Goal: Task Accomplishment & Management: Use online tool/utility

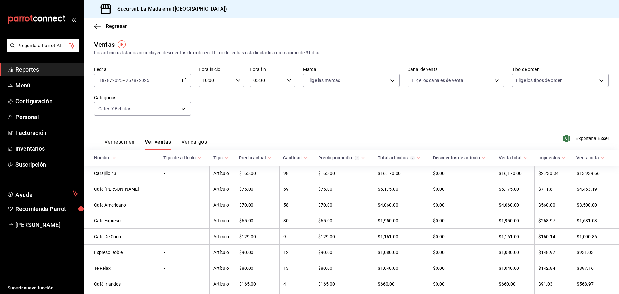
click at [25, 140] on ul "Reportes Menú Configuración Personal Facturación Inventarios Suscripción" at bounding box center [42, 117] width 84 height 109
click at [27, 146] on span "Inventarios" at bounding box center [46, 148] width 63 height 9
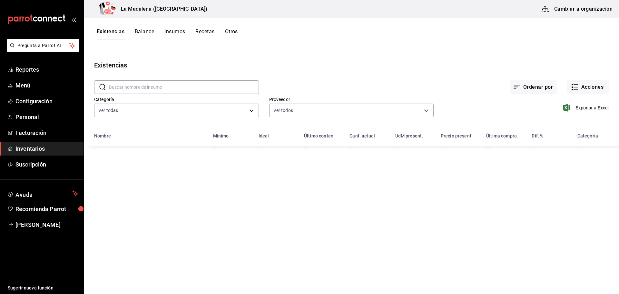
click at [113, 30] on button "Existencias" at bounding box center [111, 33] width 28 height 11
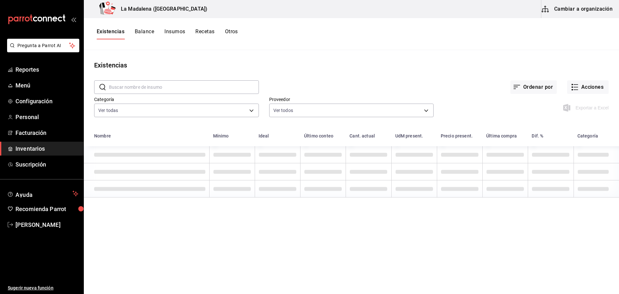
click at [112, 32] on button "Existencias" at bounding box center [111, 33] width 28 height 11
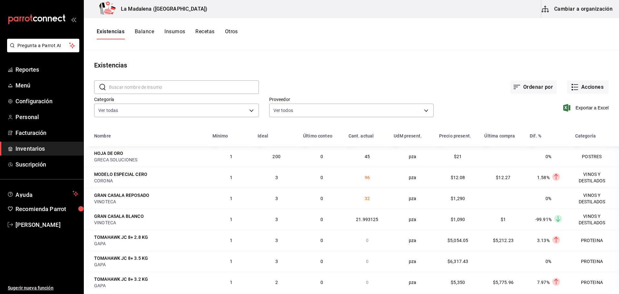
click at [116, 32] on button "Existencias" at bounding box center [111, 33] width 28 height 11
click at [581, 90] on button "Acciones" at bounding box center [588, 87] width 42 height 14
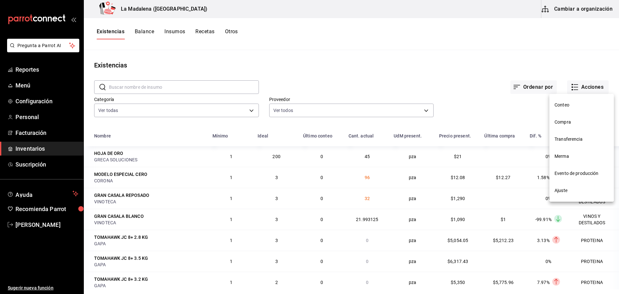
click at [33, 71] on div at bounding box center [309, 147] width 619 height 294
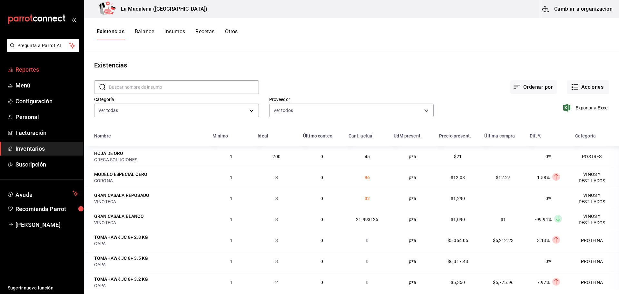
click at [30, 65] on span "Reportes" at bounding box center [46, 69] width 63 height 9
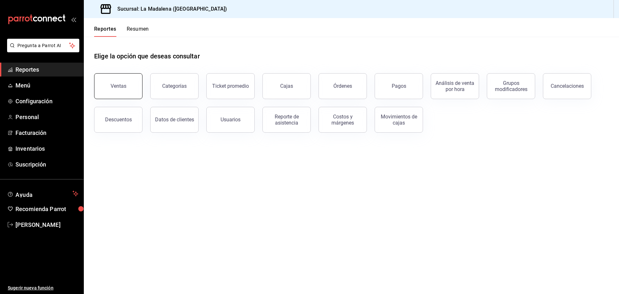
click at [130, 84] on button "Ventas" at bounding box center [118, 86] width 48 height 26
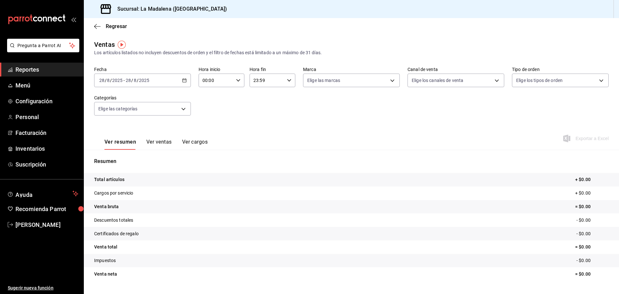
click at [184, 79] on \(Stroke\) "button" at bounding box center [184, 81] width 4 height 4
click at [135, 156] on span "Rango de fechas" at bounding box center [125, 157] width 50 height 7
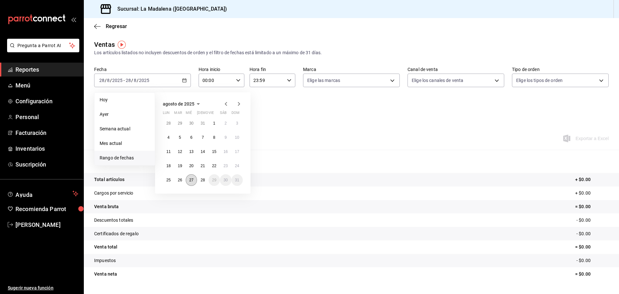
click at [192, 180] on abbr "27" at bounding box center [191, 180] width 4 height 5
click at [200, 180] on button "28" at bounding box center [202, 180] width 11 height 12
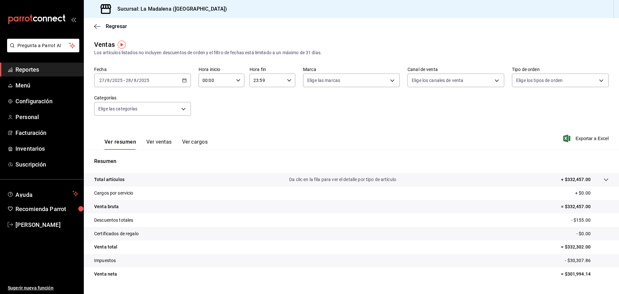
click at [236, 81] on icon "button" at bounding box center [238, 80] width 5 height 5
click at [207, 126] on button "10" at bounding box center [209, 122] width 20 height 13
type input "10:00"
click at [286, 80] on div at bounding box center [309, 147] width 619 height 294
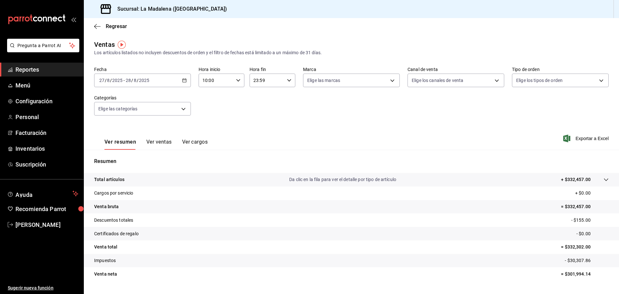
click at [287, 80] on icon "button" at bounding box center [289, 80] width 5 height 5
click at [262, 123] on span "10" at bounding box center [259, 125] width 13 height 5
click at [326, 114] on div at bounding box center [309, 147] width 619 height 294
click at [288, 82] on icon "button" at bounding box center [289, 80] width 5 height 5
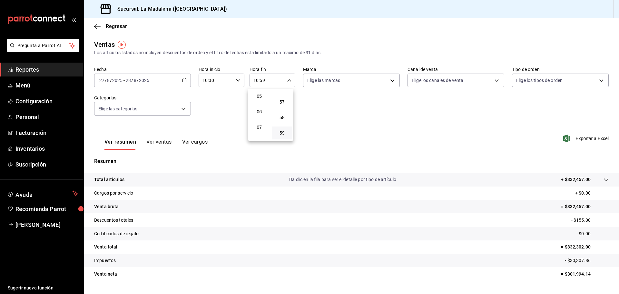
scroll to position [58, 0]
click at [264, 101] on span "04" at bounding box center [259, 100] width 13 height 5
type input "04:59"
click at [326, 114] on div at bounding box center [309, 147] width 619 height 294
click at [107, 27] on span "Regresar" at bounding box center [116, 26] width 21 height 6
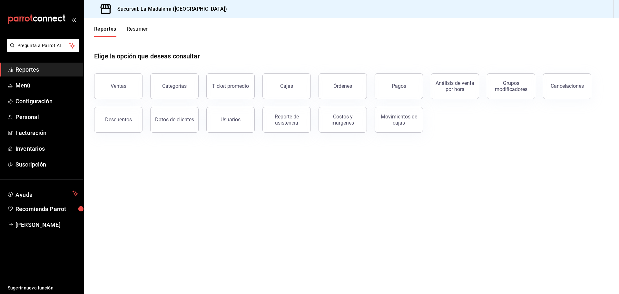
click at [28, 67] on span "Reportes" at bounding box center [46, 69] width 63 height 9
click at [386, 125] on div "Movimientos de cajas" at bounding box center [399, 119] width 40 height 12
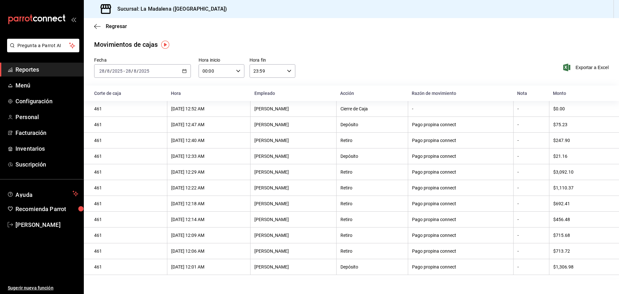
click at [184, 73] on div "[DATE] [DATE] - [DATE] [DATE]" at bounding box center [142, 71] width 97 height 14
click at [131, 162] on span "Rango de fechas" at bounding box center [125, 163] width 50 height 7
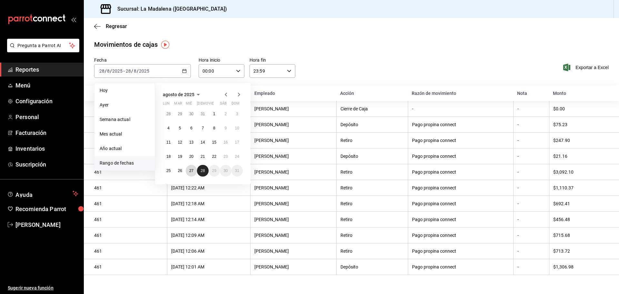
drag, startPoint x: 192, startPoint y: 171, endPoint x: 203, endPoint y: 169, distance: 11.1
click at [192, 171] on abbr "27" at bounding box center [191, 170] width 4 height 5
click at [204, 169] on abbr "28" at bounding box center [203, 170] width 4 height 5
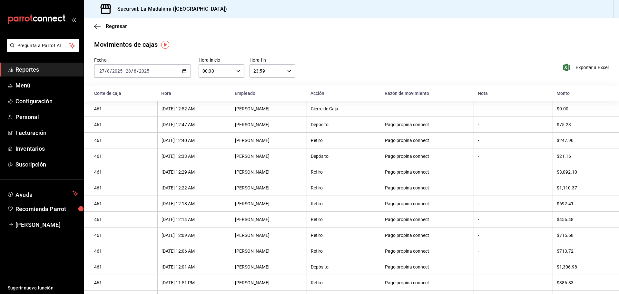
click at [239, 69] on icon "button" at bounding box center [238, 71] width 5 height 5
click at [211, 117] on button "10" at bounding box center [209, 113] width 20 height 13
type input "10:00"
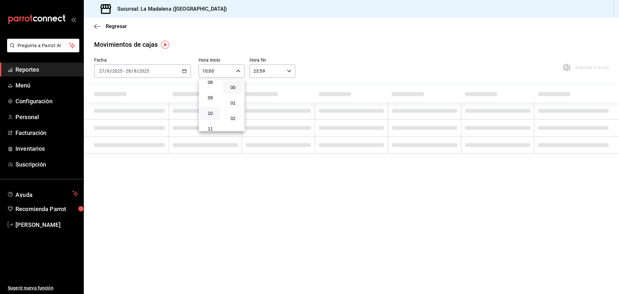
click at [270, 74] on div at bounding box center [309, 147] width 619 height 294
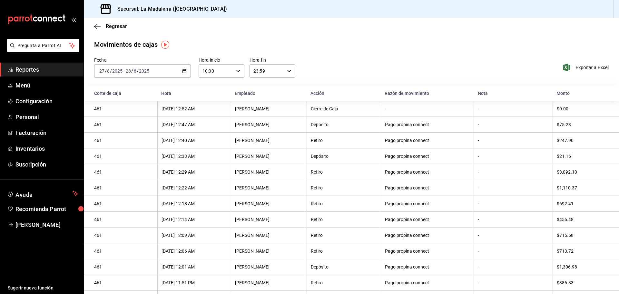
click at [287, 70] on icon "button" at bounding box center [289, 71] width 5 height 5
click at [260, 88] on span "04" at bounding box center [259, 87] width 13 height 5
type input "04:59"
click at [318, 68] on div at bounding box center [309, 147] width 619 height 294
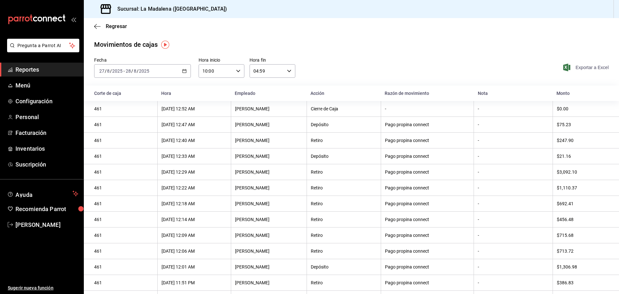
click at [578, 68] on span "Exportar a Excel" at bounding box center [587, 68] width 44 height 8
